Goal: Task Accomplishment & Management: Manage account settings

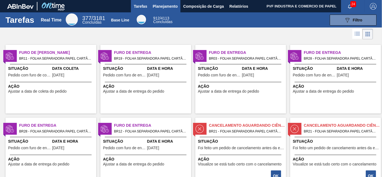
click at [166, 7] on span "Planejamento" at bounding box center [164, 6] width 25 height 7
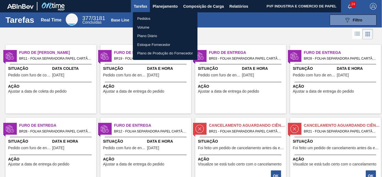
click at [146, 18] on li "Pedidos" at bounding box center [165, 18] width 65 height 9
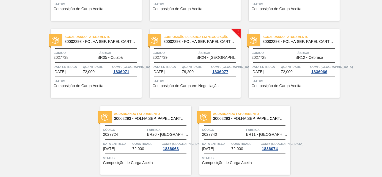
scroll to position [1192, 0]
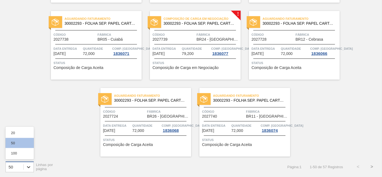
click at [30, 165] on icon at bounding box center [28, 166] width 5 height 5
click at [25, 154] on div "100" at bounding box center [19, 153] width 28 height 10
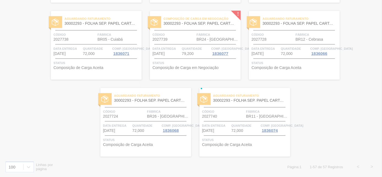
click at [294, 110] on div at bounding box center [191, 88] width 382 height 177
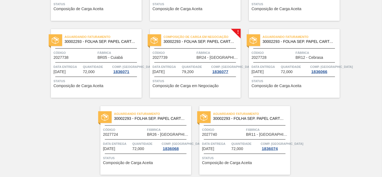
scroll to position [1192, 0]
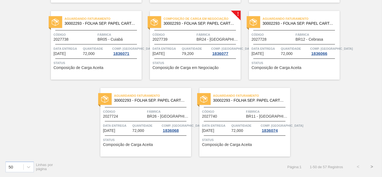
click at [371, 167] on button ">" at bounding box center [372, 167] width 14 height 14
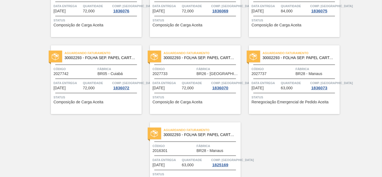
scroll to position [115, 0]
